Goal: Navigation & Orientation: Find specific page/section

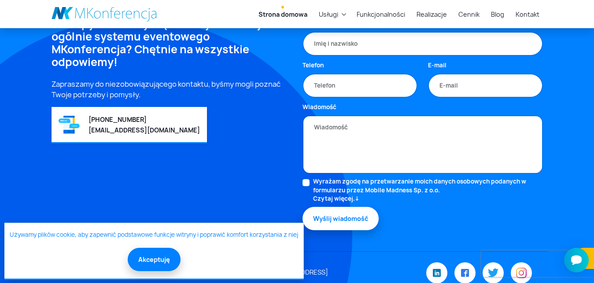
scroll to position [2511, 0]
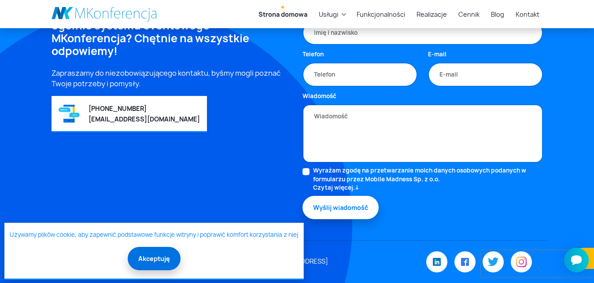
click at [157, 262] on button "Akceptuję" at bounding box center [154, 258] width 53 height 23
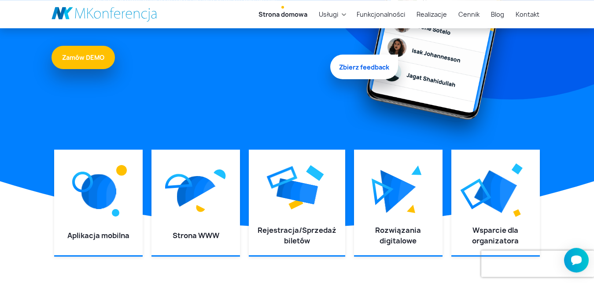
scroll to position [0, 0]
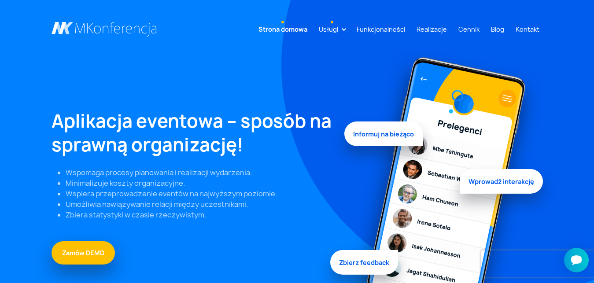
click at [342, 31] on link "Usługi" at bounding box center [329, 29] width 26 height 16
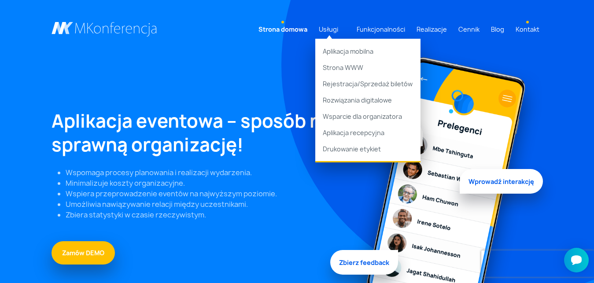
click at [520, 29] on link "Kontakt" at bounding box center [528, 29] width 31 height 16
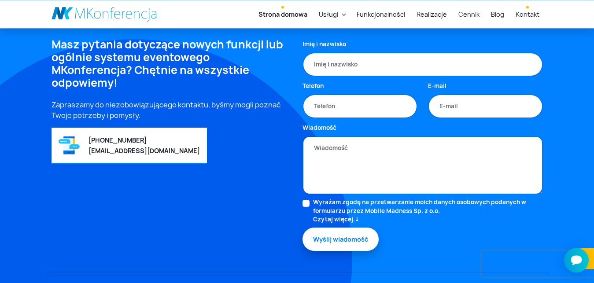
scroll to position [2477, 0]
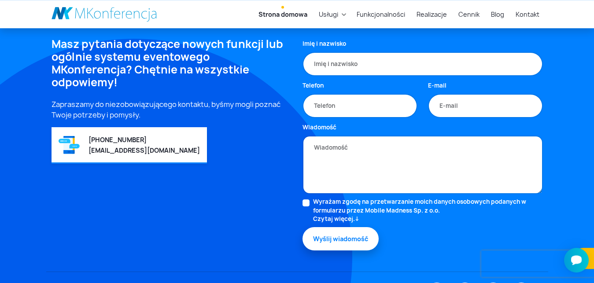
click at [297, 13] on link "Strona domowa" at bounding box center [283, 14] width 56 height 16
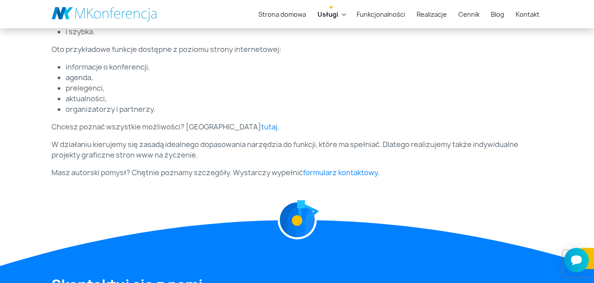
scroll to position [427, 0]
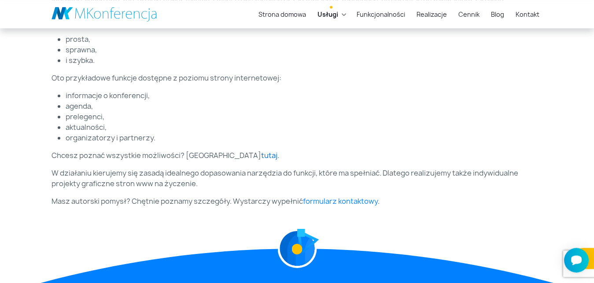
click at [261, 159] on link "tutaj" at bounding box center [269, 156] width 16 height 10
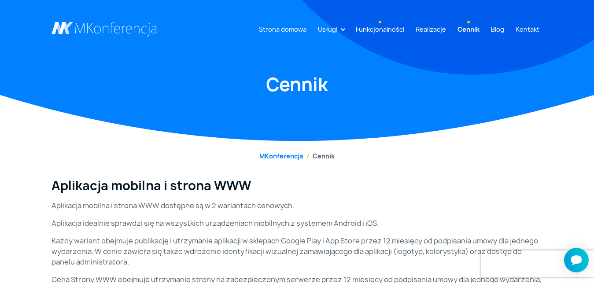
click at [379, 30] on link "Funkcjonalności" at bounding box center [381, 29] width 56 height 16
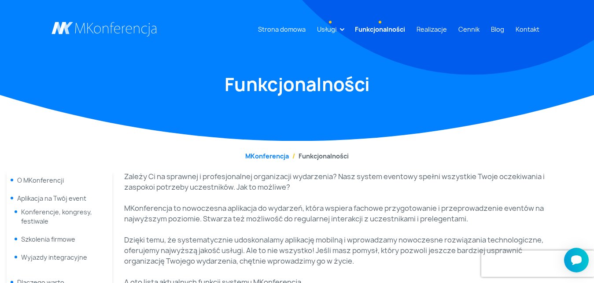
click at [332, 30] on link "Usługi" at bounding box center [327, 29] width 26 height 16
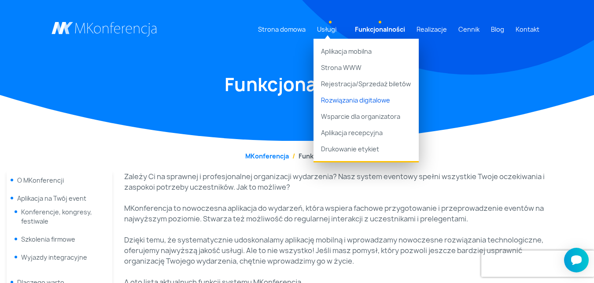
click at [355, 104] on link "Rozwiązania digitalowe" at bounding box center [366, 100] width 105 height 16
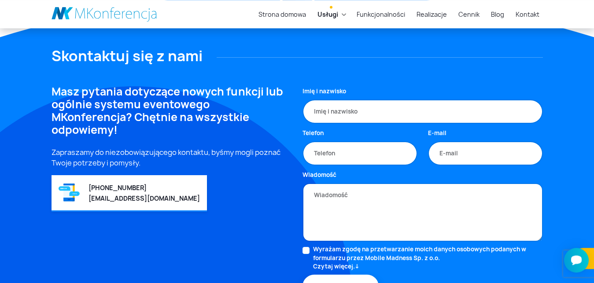
scroll to position [661, 0]
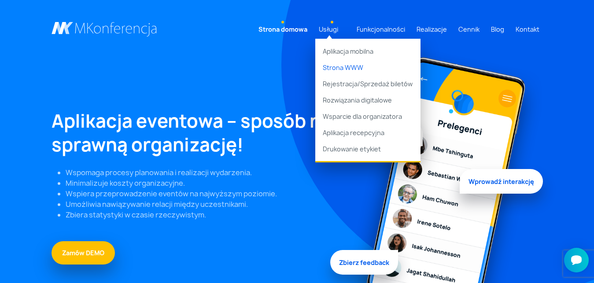
click at [353, 67] on link "Strona WWW" at bounding box center [368, 67] width 105 height 16
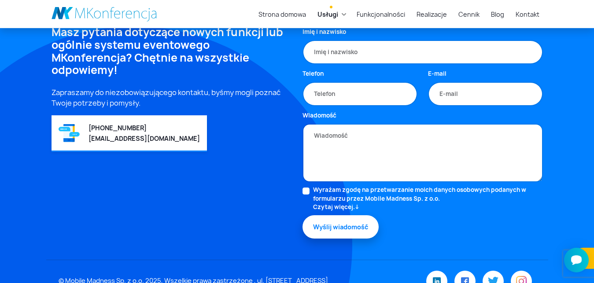
scroll to position [767, 0]
